Goal: Check status: Check status

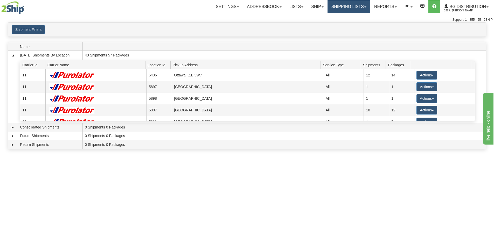
click at [332, 7] on link "Shipping lists" at bounding box center [349, 6] width 43 height 13
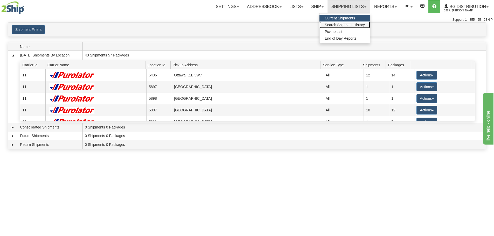
click at [334, 23] on link "Search Shipment History" at bounding box center [345, 25] width 51 height 7
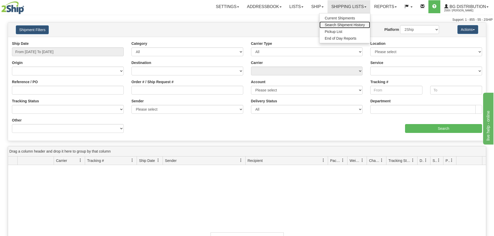
click at [340, 24] on span "Search Shipment History" at bounding box center [345, 25] width 40 height 4
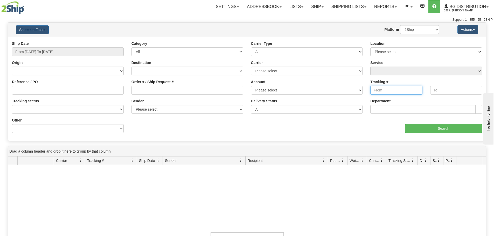
click at [398, 91] on input "Tracking #" at bounding box center [396, 90] width 52 height 9
paste input "335552063000"
type input "335552063000"
click at [441, 92] on input "text" at bounding box center [456, 90] width 52 height 9
paste input "335552063000"
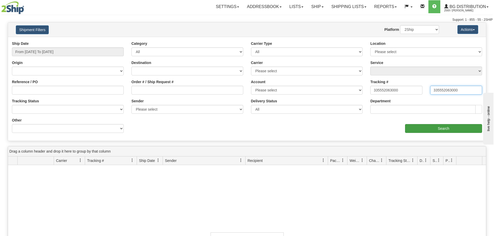
type input "335552063000"
click at [424, 126] on input "Search" at bounding box center [443, 128] width 77 height 9
